Goal: Task Accomplishment & Management: Complete application form

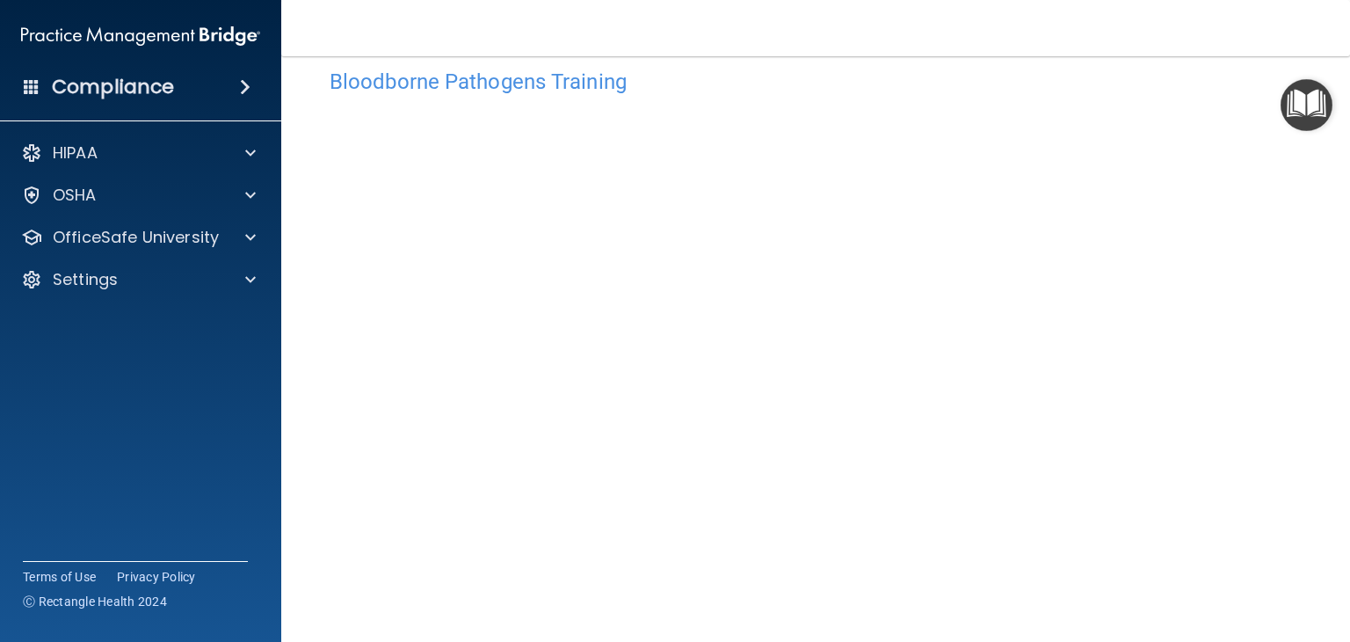
scroll to position [33, 0]
click at [1304, 104] on img "Open Resource Center" at bounding box center [1306, 105] width 52 height 52
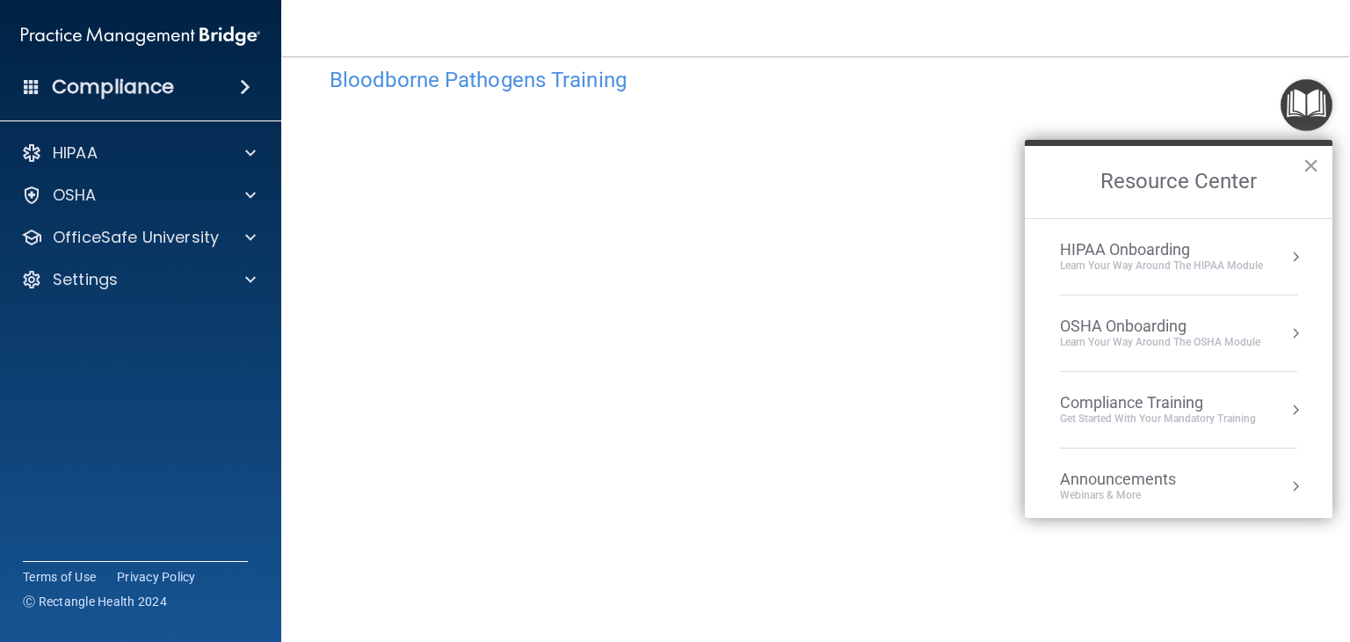
click at [1258, 242] on div "HIPAA Onboarding" at bounding box center [1161, 249] width 203 height 19
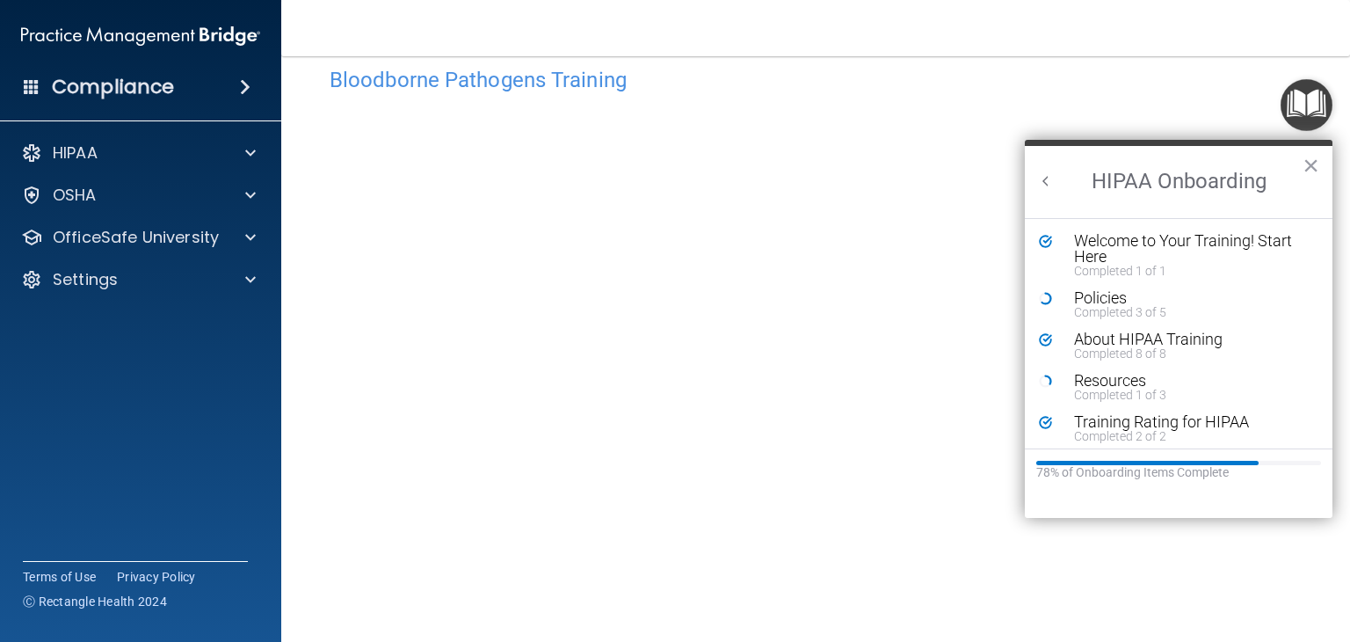
scroll to position [0, 0]
click at [1304, 160] on button "×" at bounding box center [1310, 165] width 17 height 28
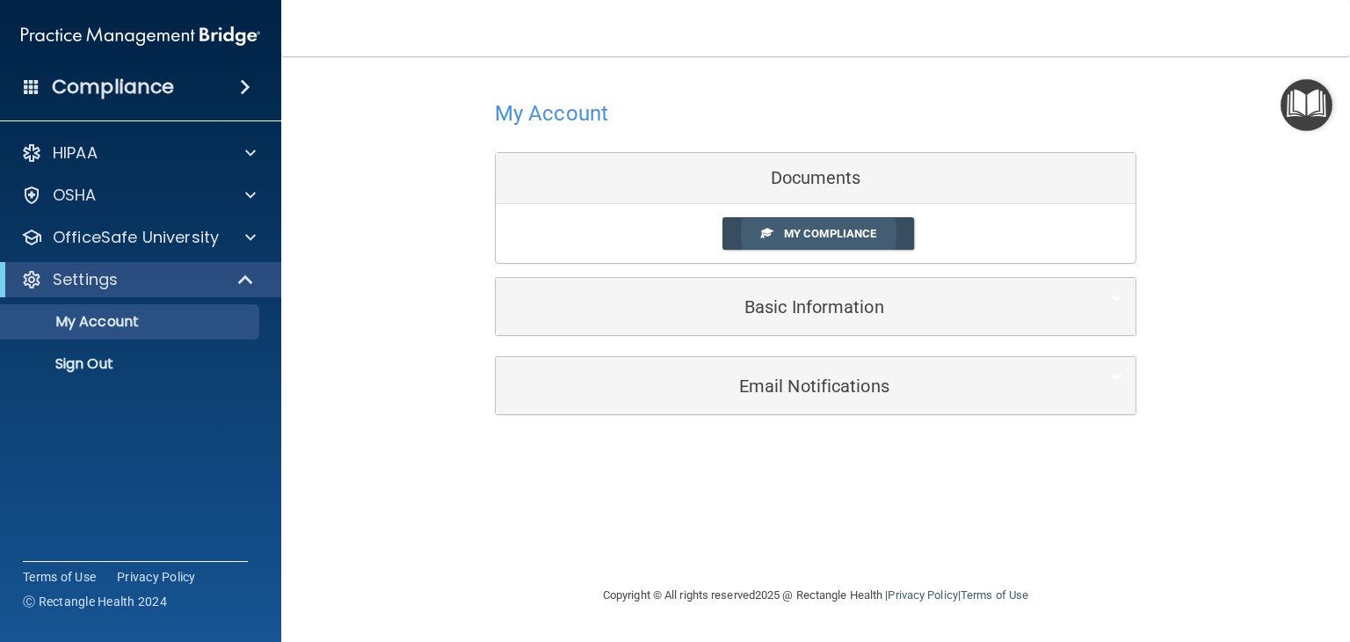
click at [750, 241] on link "My Compliance" at bounding box center [818, 233] width 192 height 33
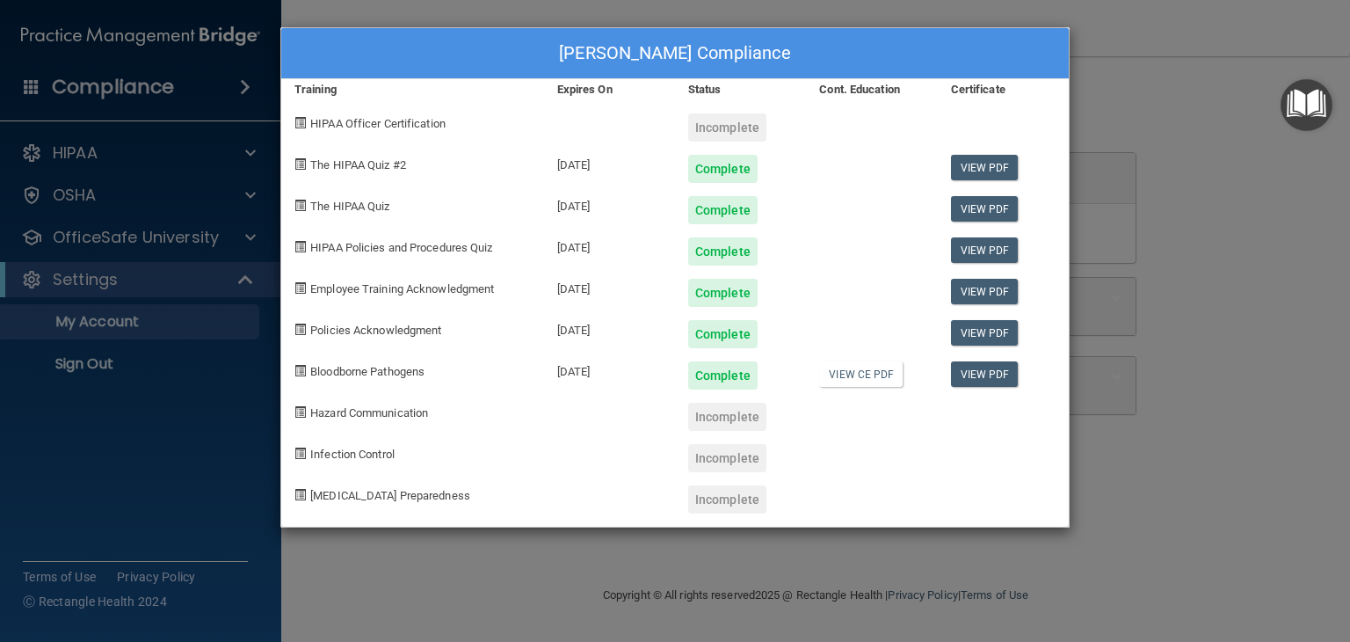
click at [724, 126] on div "Incomplete" at bounding box center [727, 127] width 78 height 28
click at [1083, 81] on div "Nikiyah Kirkland's Compliance Training Expires On Status Cont. Education Certif…" at bounding box center [675, 321] width 1350 height 642
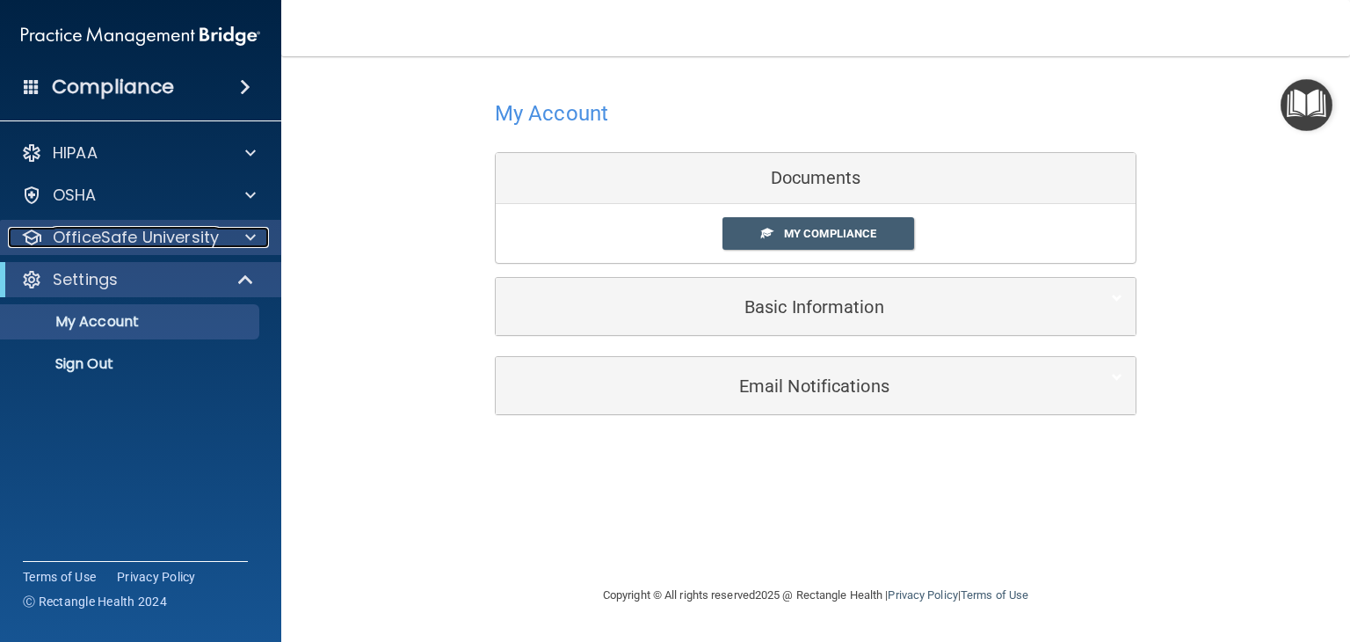
click at [245, 243] on span at bounding box center [250, 237] width 11 height 21
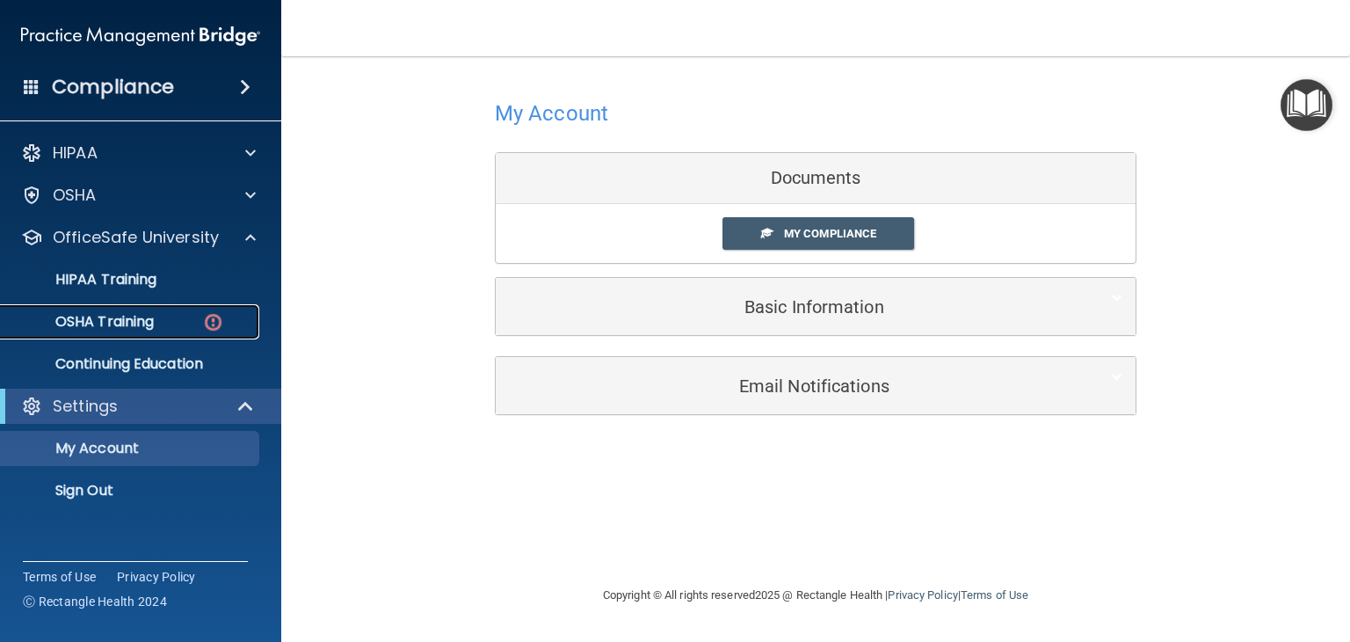
click at [202, 313] on img at bounding box center [213, 322] width 22 height 22
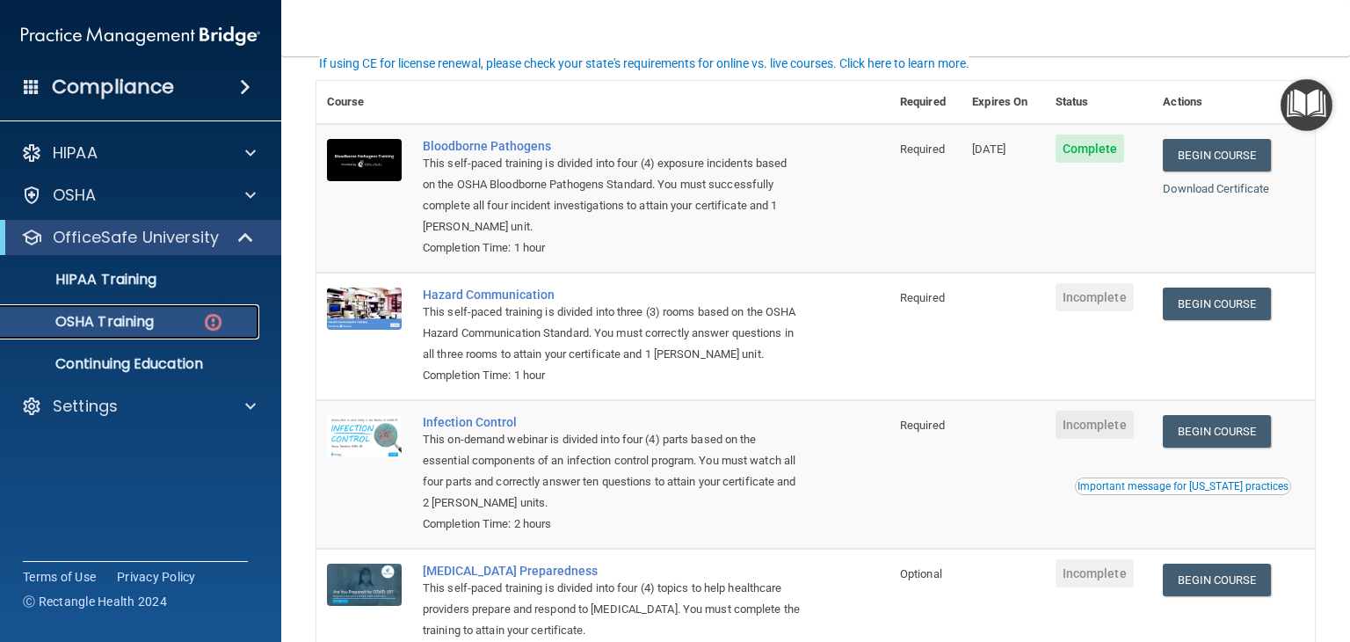
scroll to position [126, 0]
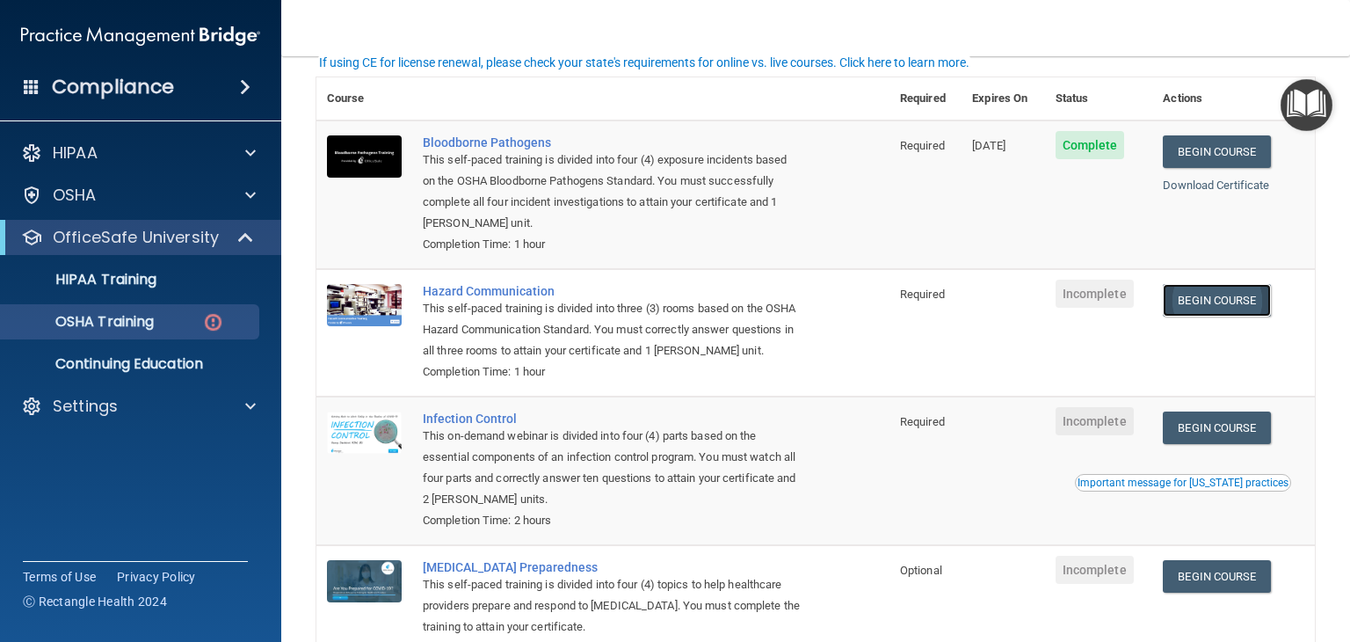
click at [1188, 315] on link "Begin Course" at bounding box center [1216, 300] width 107 height 33
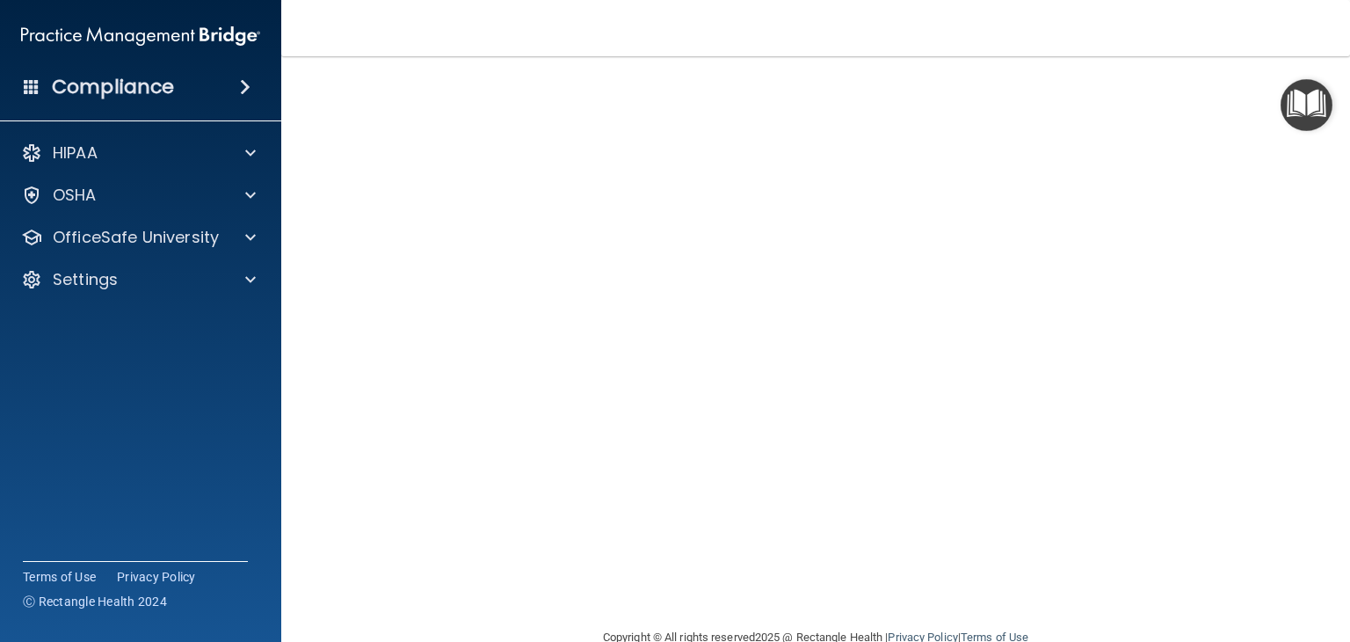
scroll to position [19, 0]
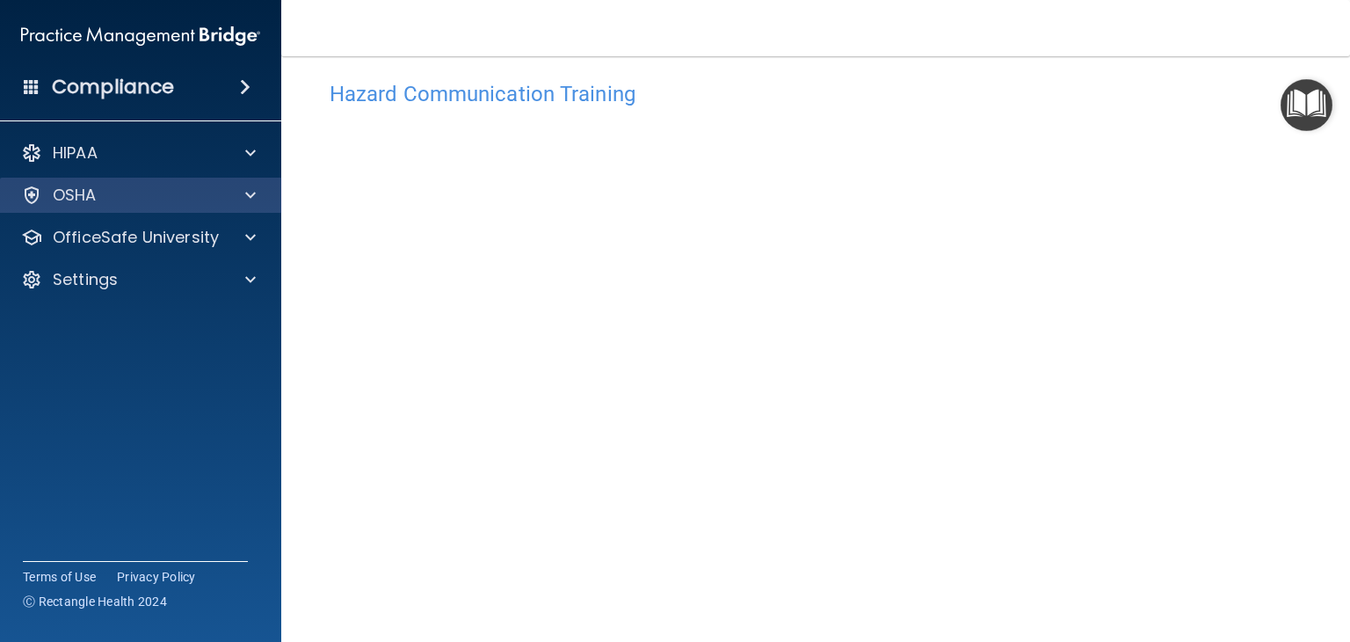
click at [144, 179] on div "OSHA" at bounding box center [141, 195] width 282 height 35
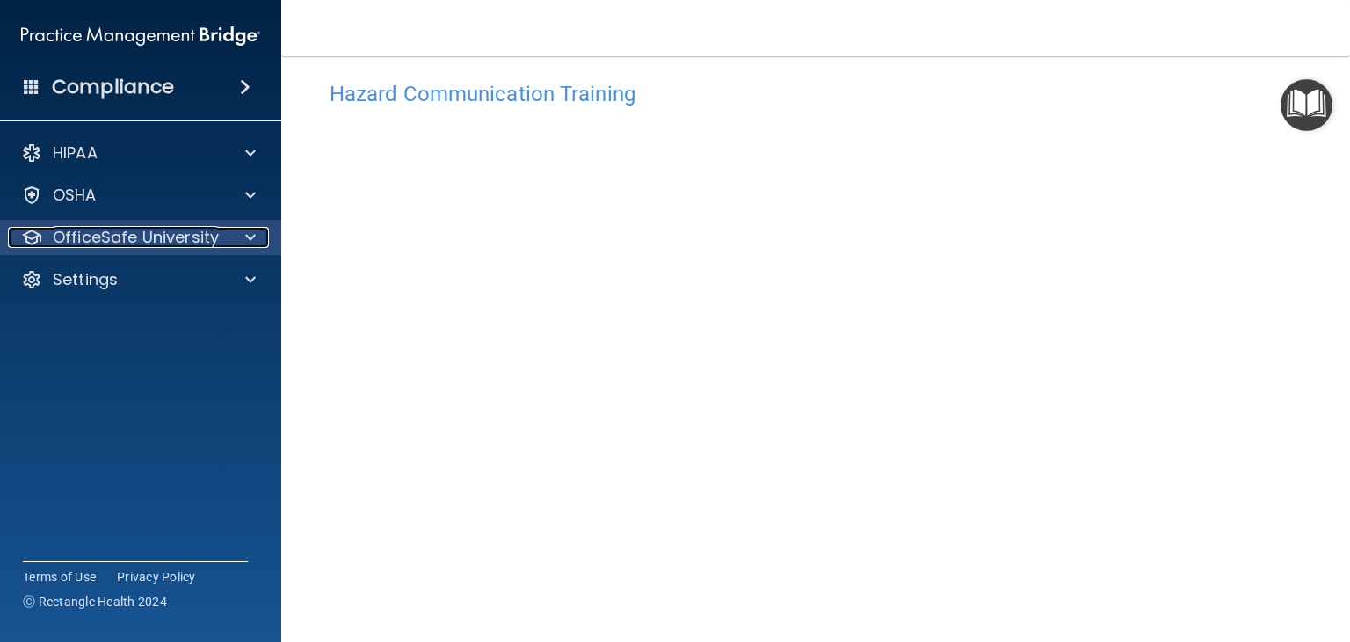
click at [170, 240] on p "OfficeSafe University" at bounding box center [136, 237] width 166 height 21
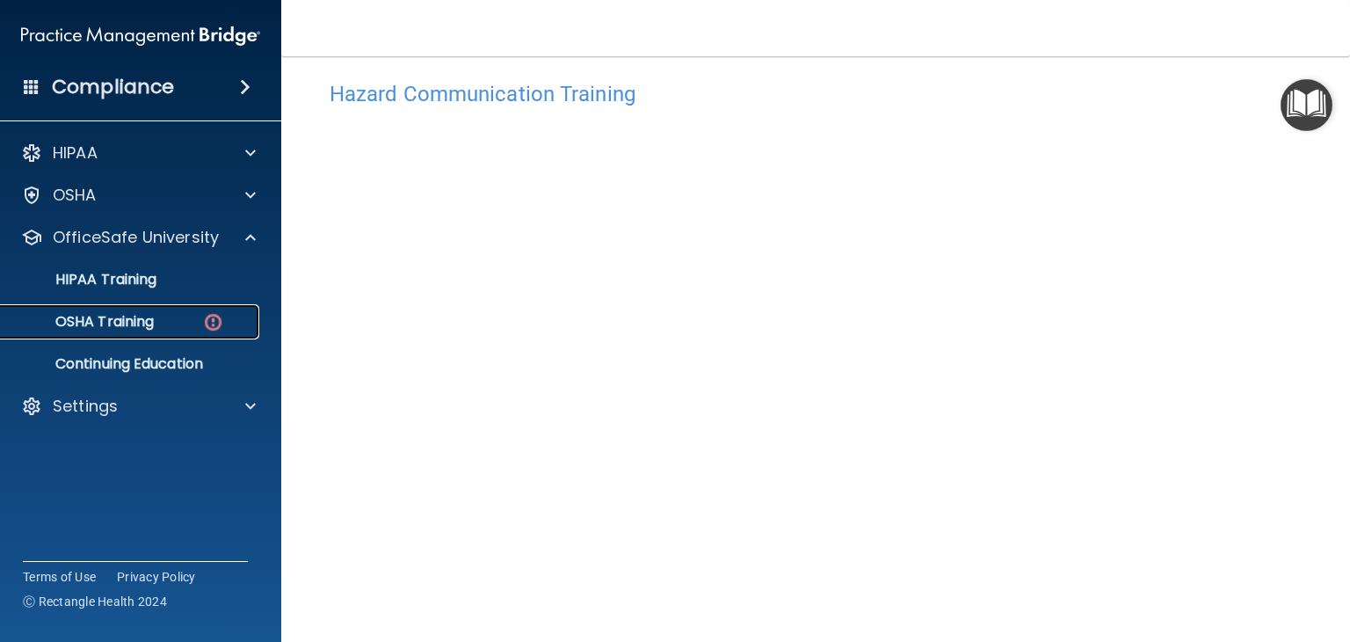
click at [202, 331] on img at bounding box center [213, 322] width 22 height 22
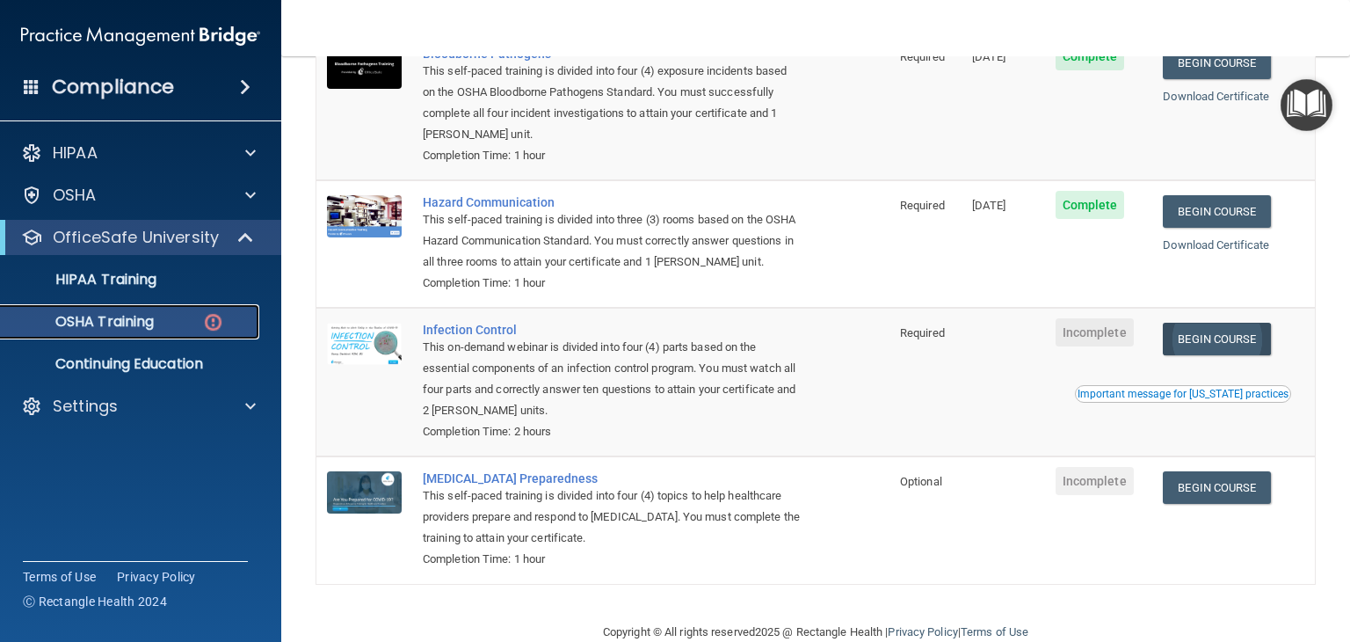
scroll to position [212, 0]
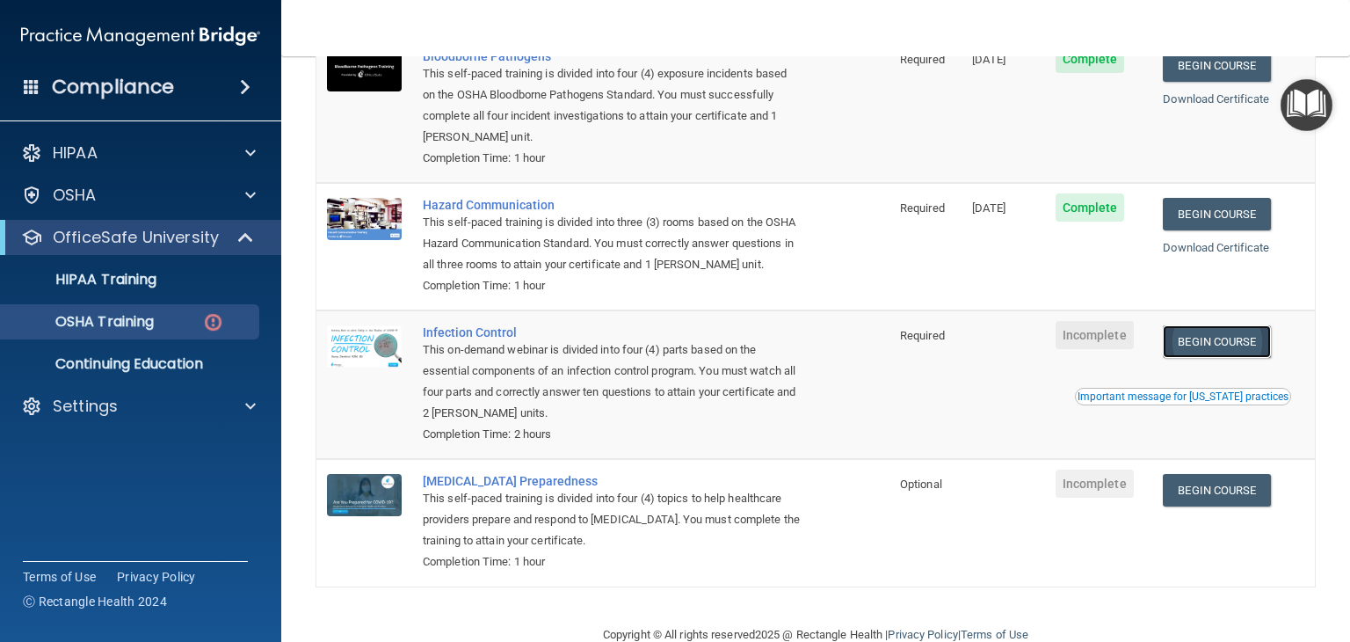
click at [1220, 358] on link "Begin Course" at bounding box center [1216, 341] width 107 height 33
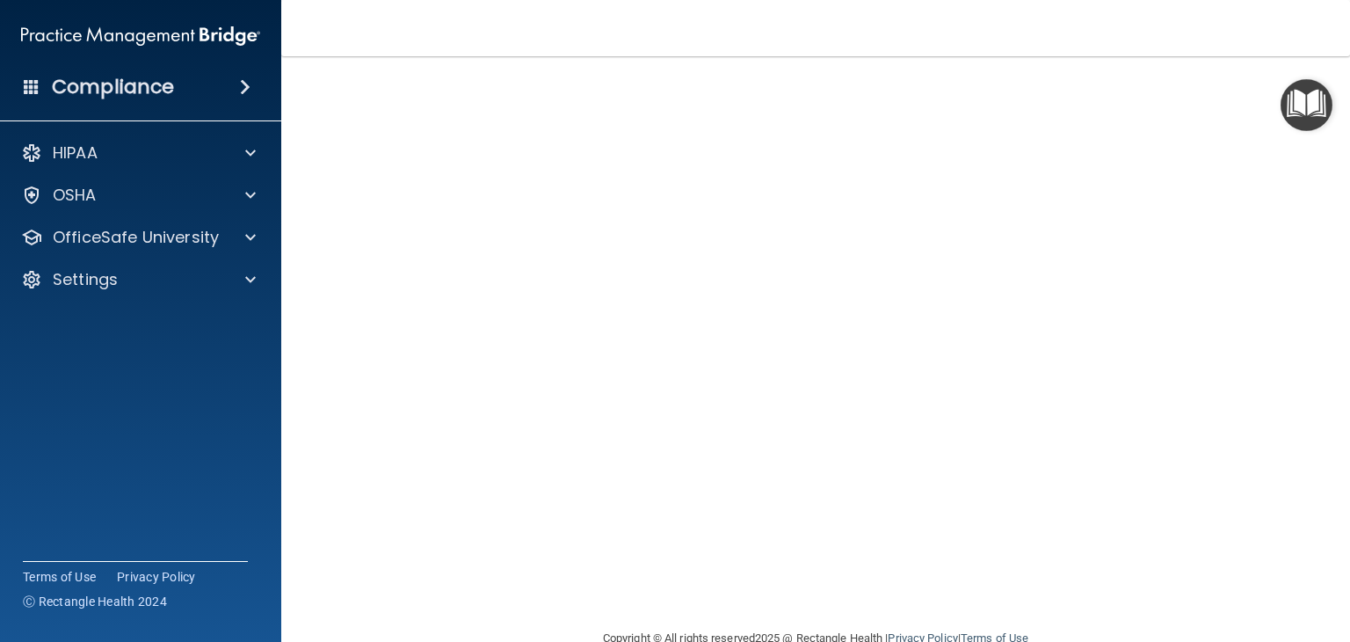
scroll to position [90, 0]
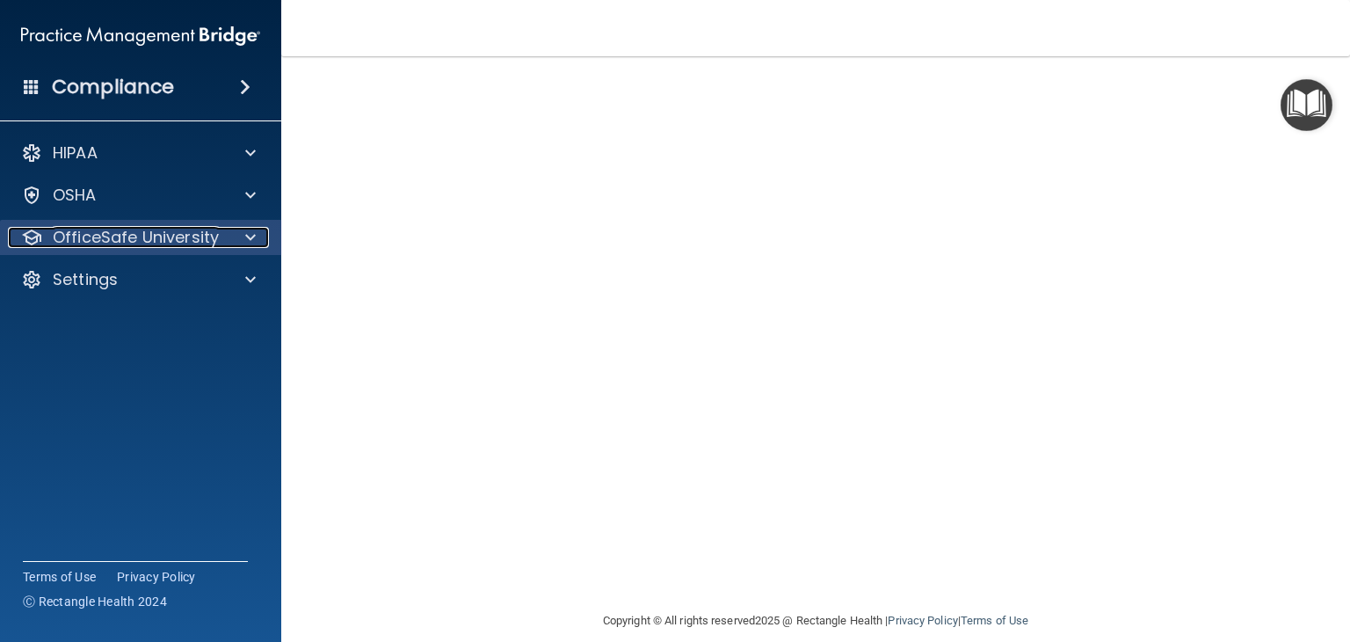
click at [132, 228] on p "OfficeSafe University" at bounding box center [136, 237] width 166 height 21
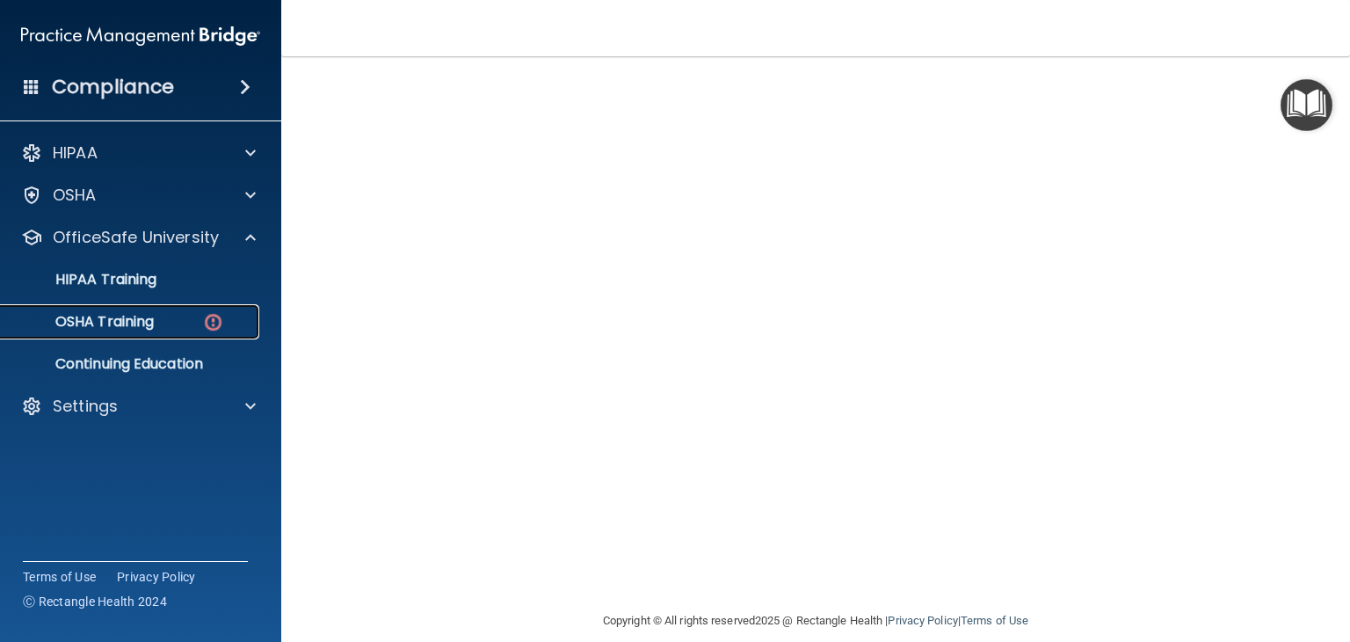
click at [183, 328] on div "OSHA Training" at bounding box center [131, 322] width 240 height 18
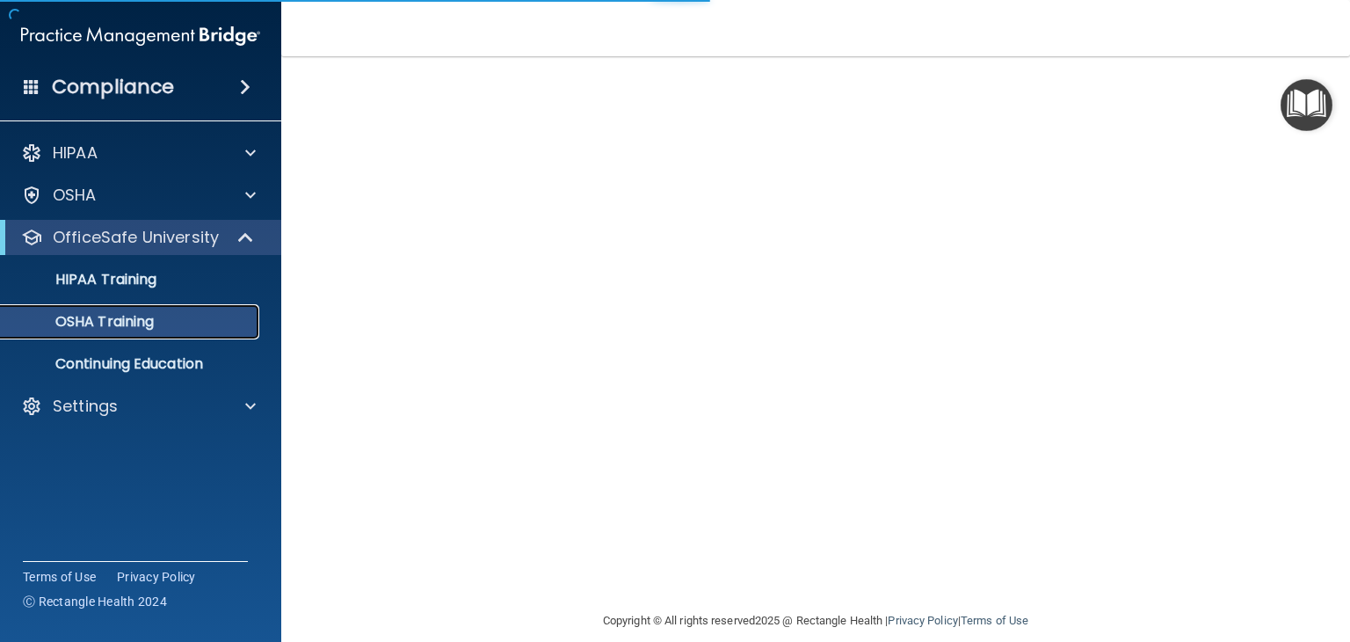
click at [183, 328] on div "OSHA Training" at bounding box center [131, 322] width 240 height 18
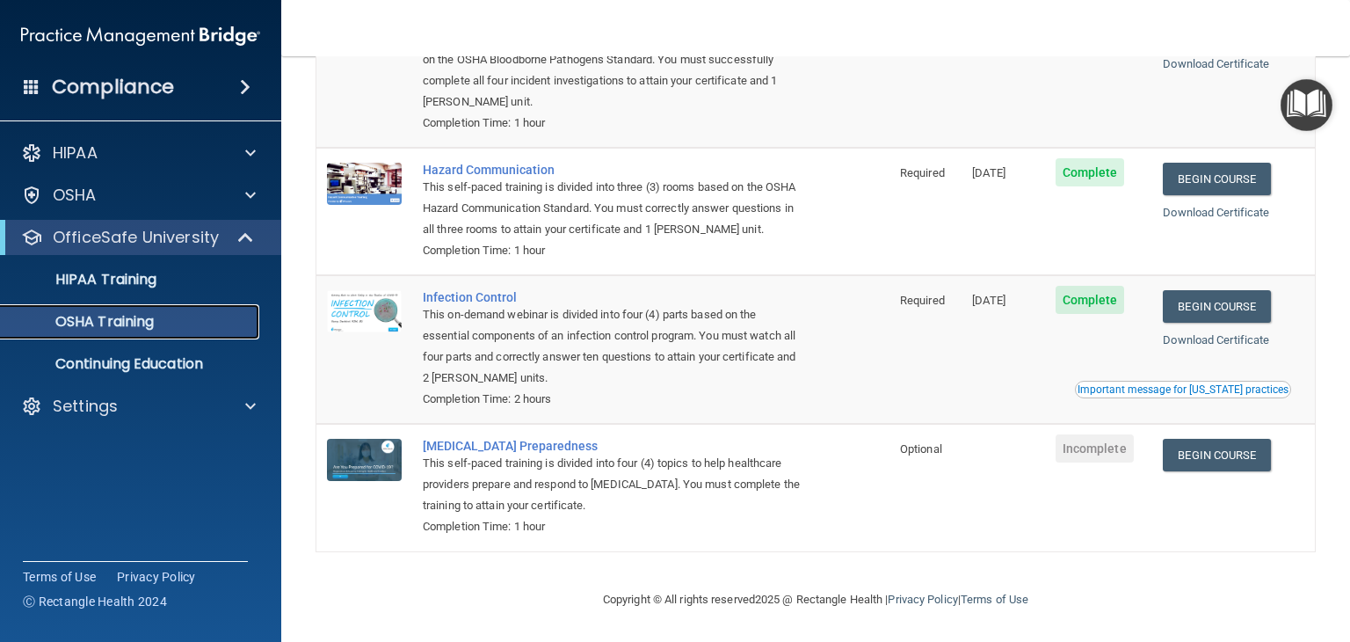
scroll to position [221, 0]
click at [1191, 453] on link "Begin Course" at bounding box center [1216, 455] width 107 height 33
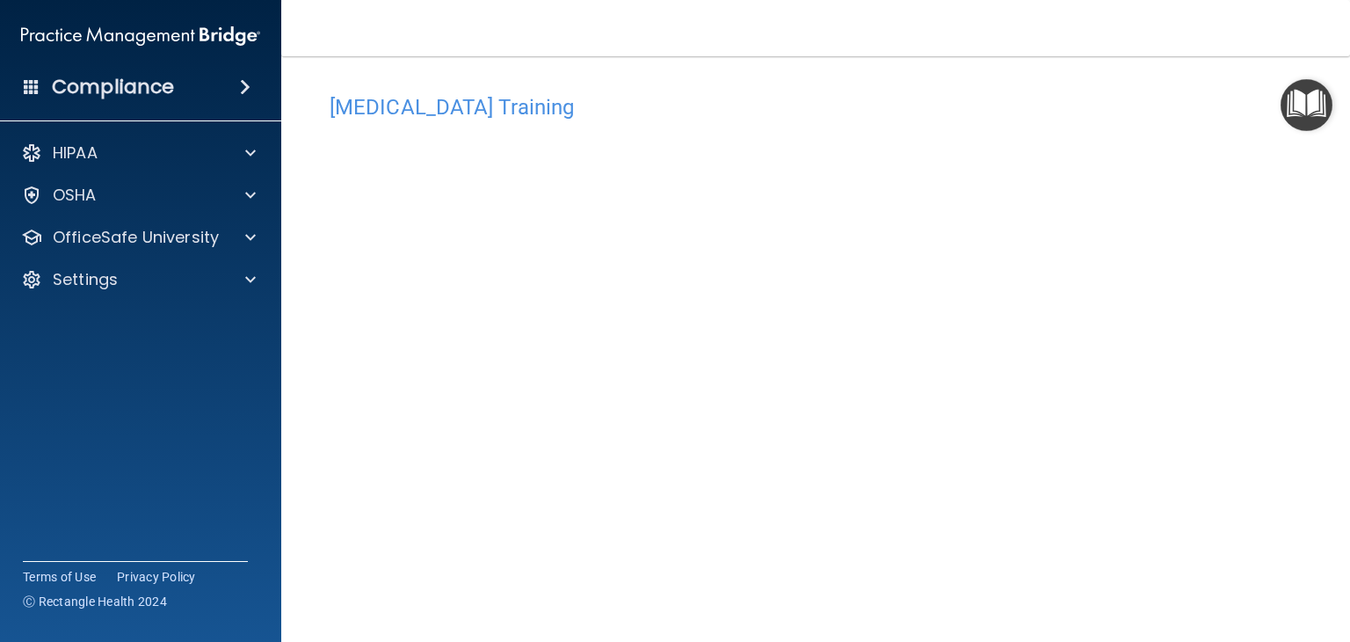
scroll to position [73, 0]
